Goal: Communication & Community: Answer question/provide support

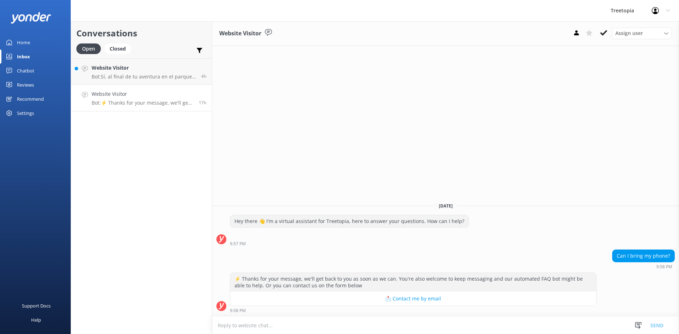
click at [134, 97] on h4 "Website Visitor" at bounding box center [143, 94] width 102 height 8
click at [606, 33] on icon at bounding box center [604, 32] width 7 height 7
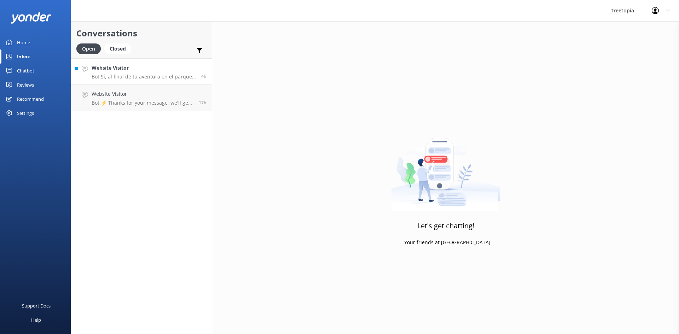
click at [174, 71] on h4 "Website Visitor" at bounding box center [144, 68] width 104 height 8
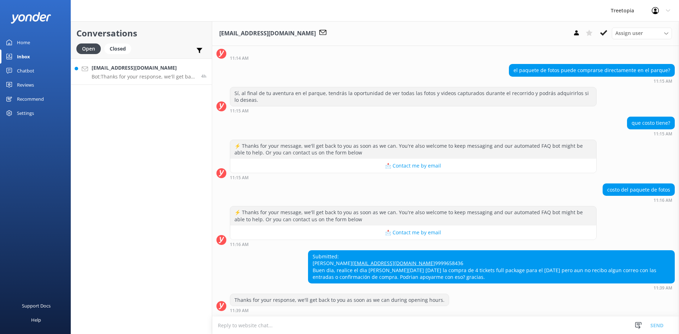
scroll to position [49, 0]
click at [599, 31] on button at bounding box center [604, 33] width 13 height 11
